Goal: Find specific page/section: Find specific page/section

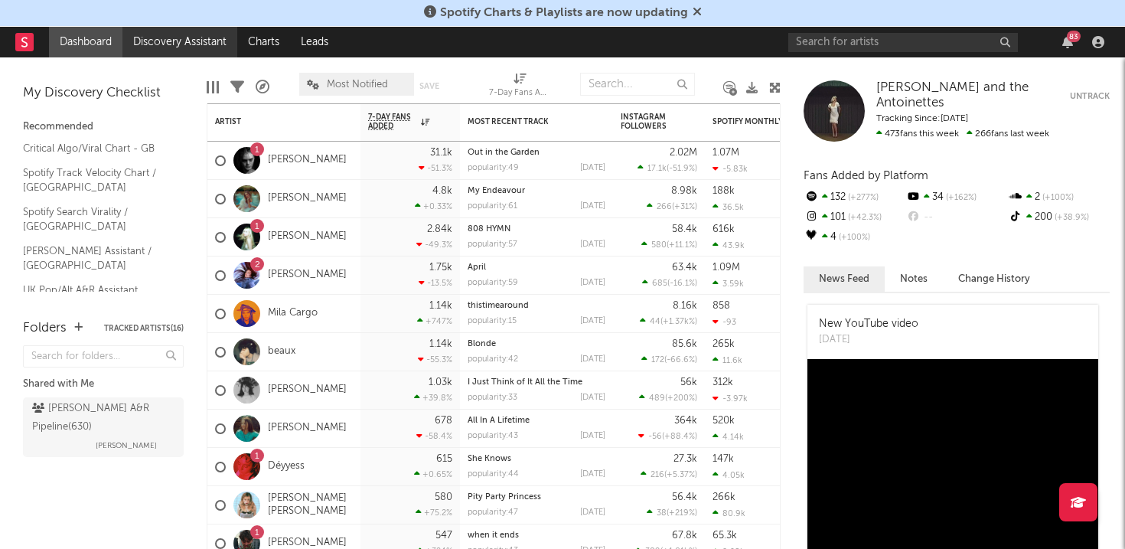
click at [187, 41] on link "Discovery Assistant" at bounding box center [179, 42] width 115 height 31
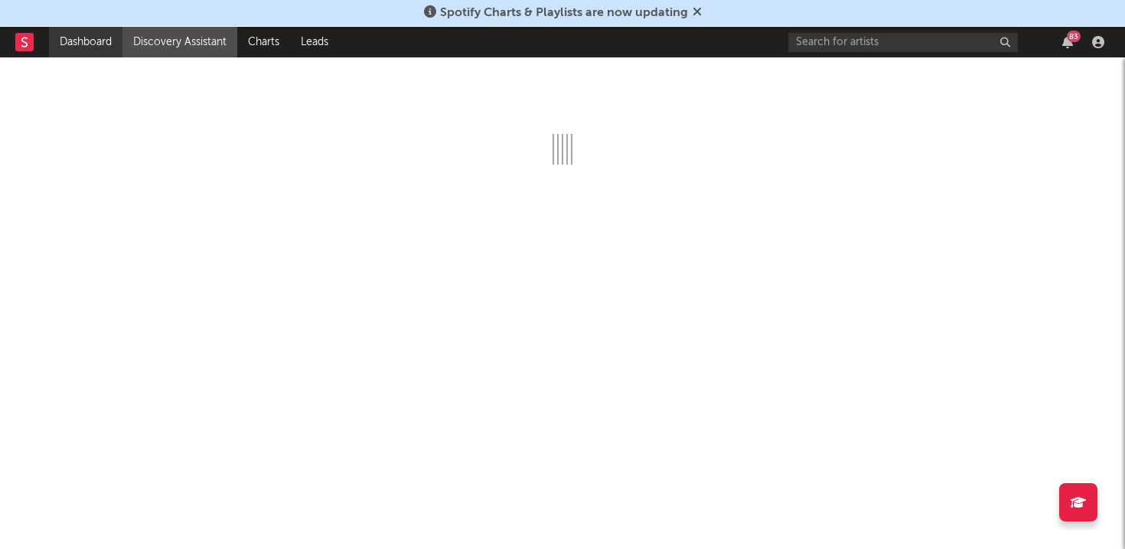
click at [81, 42] on link "Dashboard" at bounding box center [85, 42] width 73 height 31
